Goal: Transaction & Acquisition: Book appointment/travel/reservation

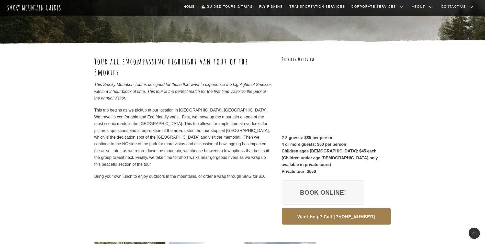
scroll to position [26, 0]
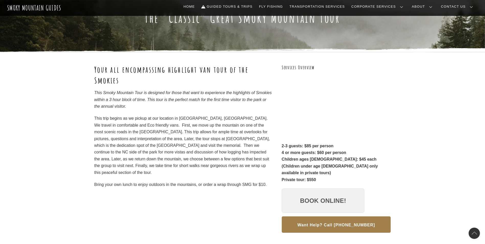
click at [329, 193] on link "Book Online!" at bounding box center [323, 200] width 83 height 25
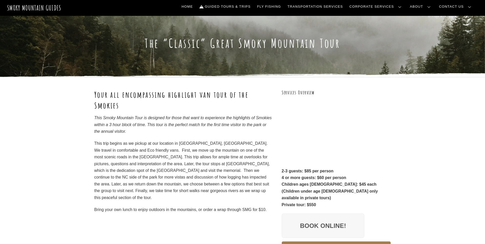
scroll to position [0, 0]
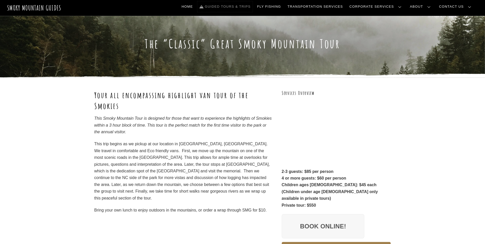
click at [247, 7] on link "Guided Tours & Trips" at bounding box center [224, 6] width 55 height 11
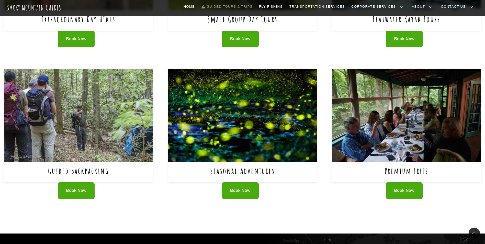
scroll to position [307, 0]
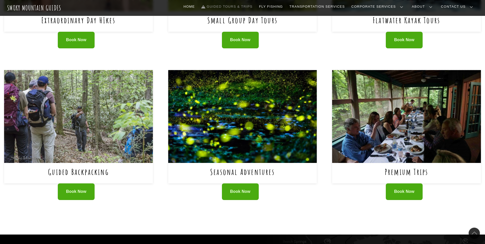
click at [401, 125] on img at bounding box center [406, 116] width 149 height 93
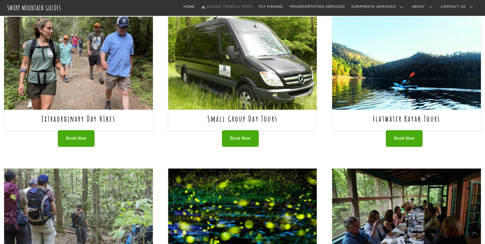
scroll to position [205, 0]
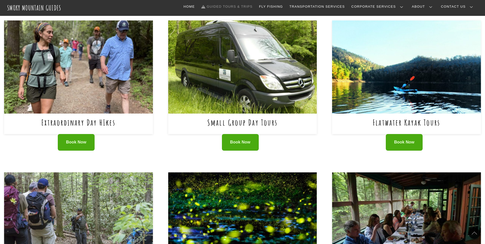
click at [249, 83] on img at bounding box center [242, 66] width 149 height 93
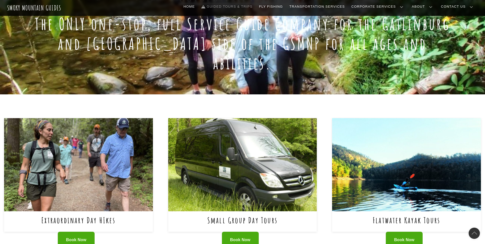
scroll to position [102, 0]
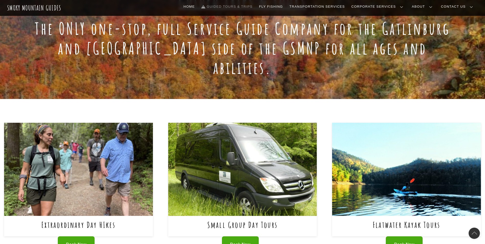
click at [233, 136] on img at bounding box center [242, 169] width 149 height 93
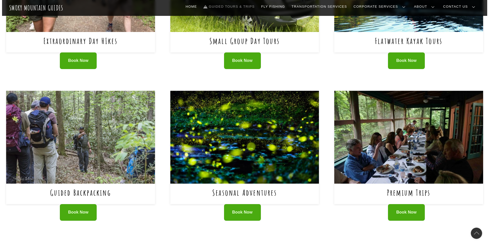
scroll to position [307, 0]
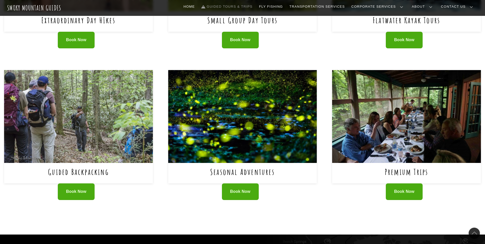
click at [255, 121] on img at bounding box center [242, 116] width 149 height 93
click at [415, 122] on img at bounding box center [406, 116] width 149 height 93
